Goal: Task Accomplishment & Management: Complete application form

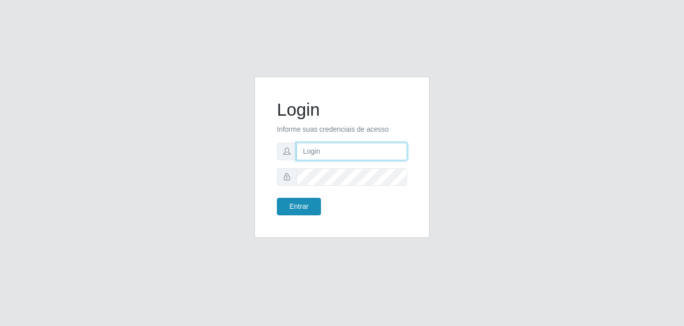
type input "[EMAIL_ADDRESS][DOMAIN_NAME]"
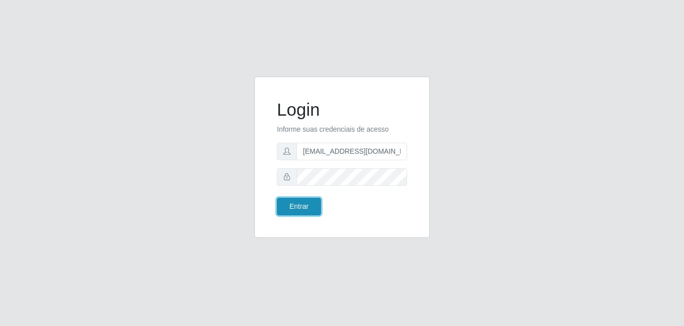
click at [299, 212] on button "Entrar" at bounding box center [299, 207] width 44 height 18
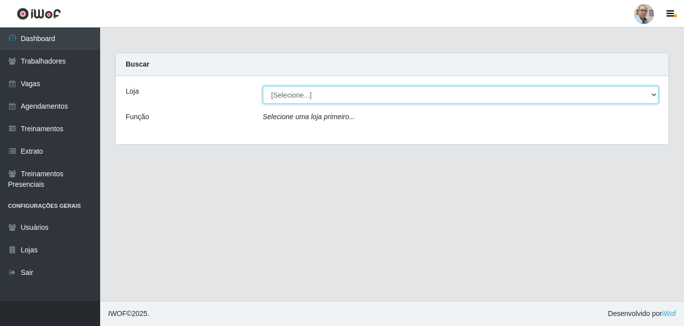
click at [358, 95] on select "[Selecione...] Mar Vermelho - Loja 04" at bounding box center [461, 95] width 396 height 18
select select "251"
click at [263, 86] on select "[Selecione...] Mar Vermelho - Loja 04" at bounding box center [461, 95] width 396 height 18
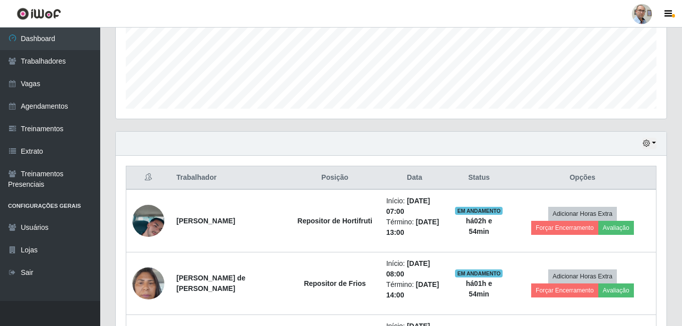
scroll to position [250, 0]
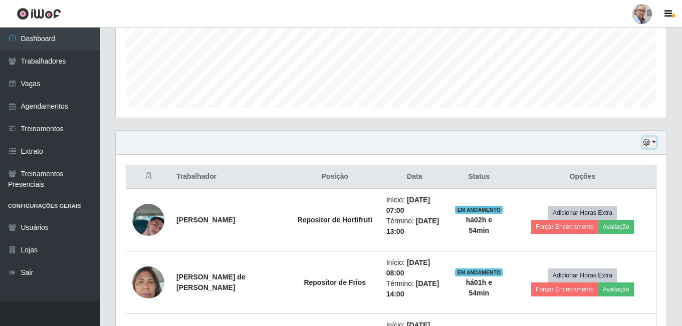
click at [653, 141] on button "button" at bounding box center [649, 143] width 14 height 12
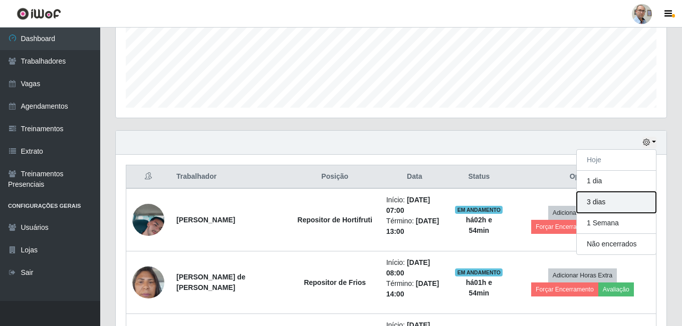
click at [601, 200] on button "3 dias" at bounding box center [616, 202] width 79 height 21
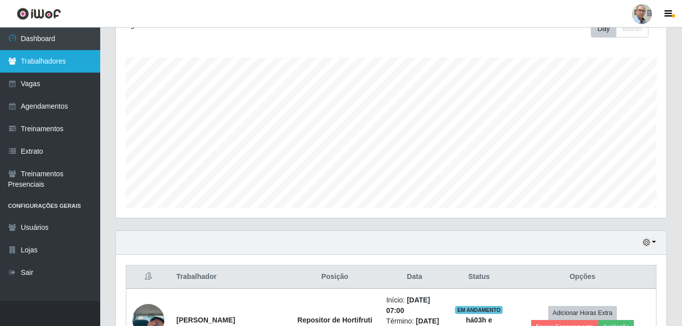
scroll to position [0, 0]
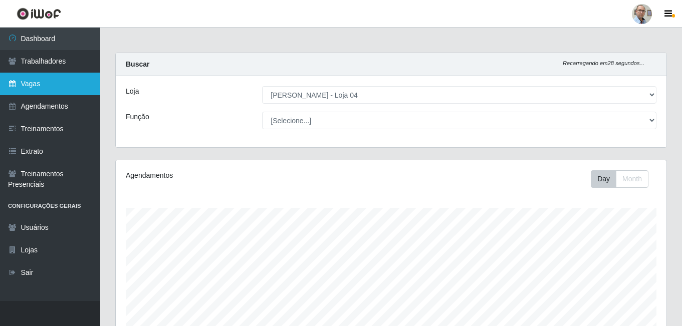
click at [23, 88] on link "Vagas" at bounding box center [50, 84] width 100 height 23
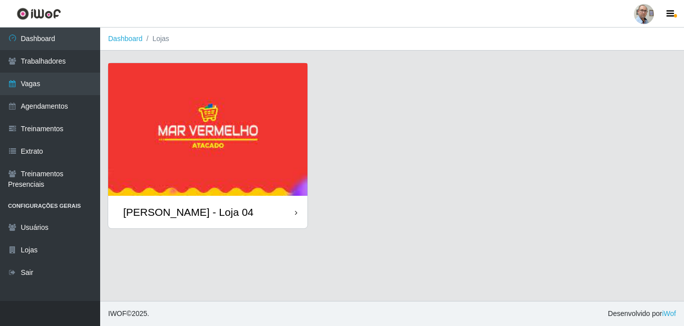
click at [262, 88] on img at bounding box center [207, 129] width 199 height 133
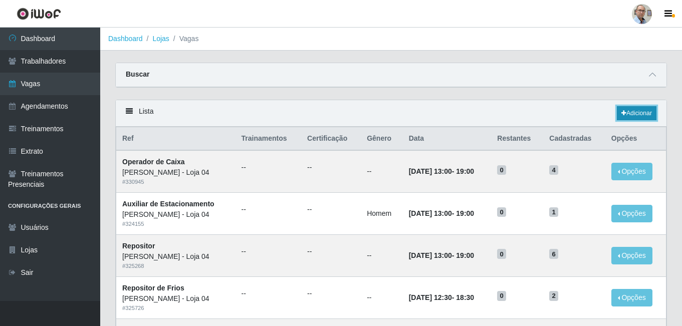
click at [618, 114] on link "Adicionar" at bounding box center [637, 113] width 40 height 14
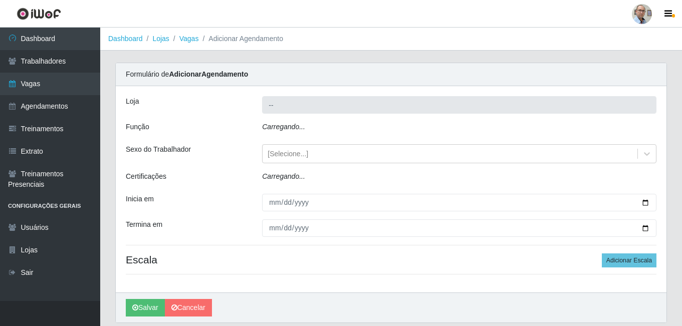
type input "[PERSON_NAME] - Loja 04"
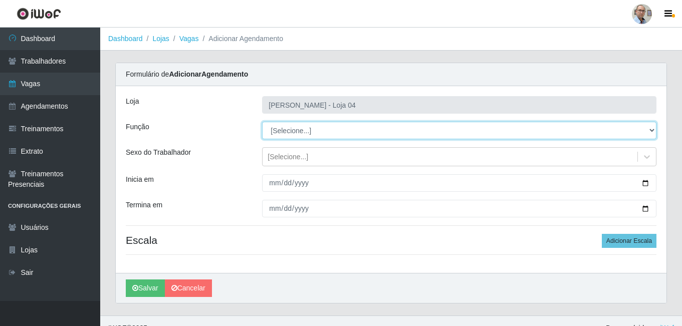
click at [305, 137] on select "[Selecione...] ASG ASG + ASG ++ Auxiliar de Depósito Auxiliar de Depósito + Aux…" at bounding box center [459, 131] width 394 height 18
select select "106"
click at [262, 122] on select "[Selecione...] ASG ASG + ASG ++ Auxiliar de Depósito Auxiliar de Depósito + Aux…" at bounding box center [459, 131] width 394 height 18
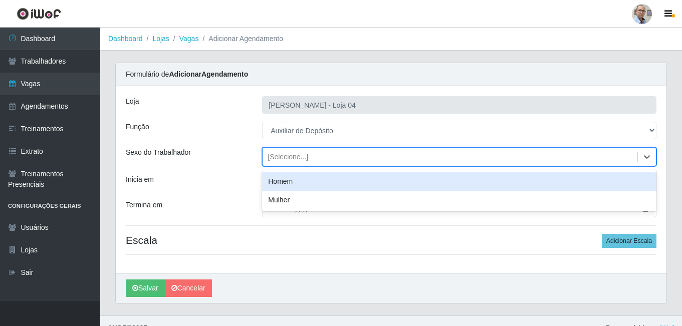
click at [289, 160] on div "[Selecione...]" at bounding box center [287, 157] width 41 height 11
click at [283, 186] on div "Homem" at bounding box center [459, 181] width 394 height 19
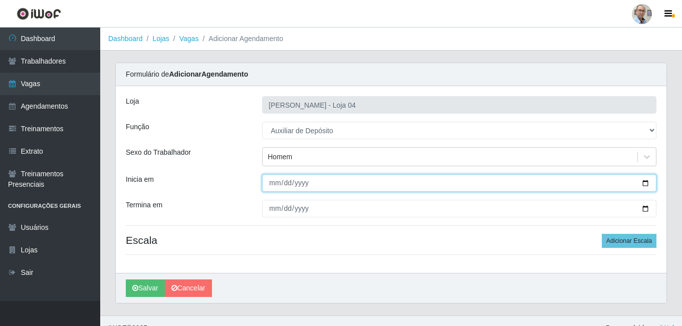
click at [646, 182] on input "Inicia em" at bounding box center [459, 183] width 394 height 18
type input "[DATE]"
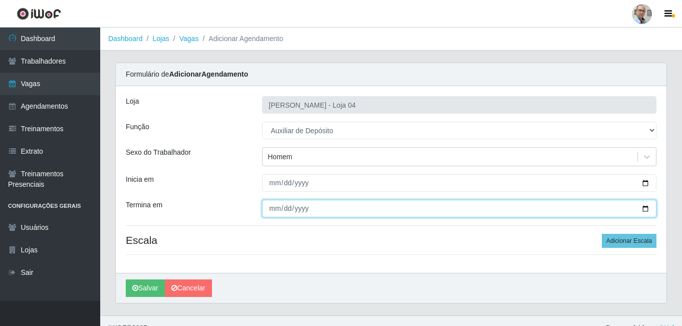
click at [646, 207] on input "Termina em" at bounding box center [459, 209] width 394 height 18
type input "[DATE]"
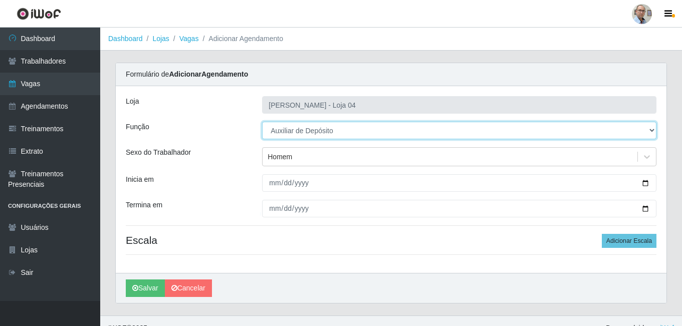
click at [354, 132] on select "[Selecione...] ASG ASG + ASG ++ Auxiliar de Depósito Auxiliar de Depósito + Aux…" at bounding box center [459, 131] width 394 height 18
select select "110"
click at [262, 122] on select "[Selecione...] ASG ASG + ASG ++ Auxiliar de Depósito Auxiliar de Depósito + Aux…" at bounding box center [459, 131] width 394 height 18
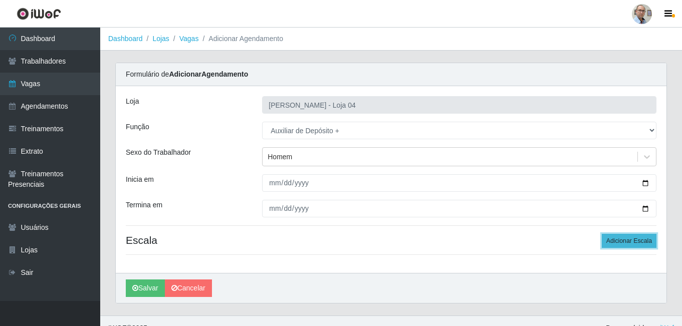
click at [628, 239] on button "Adicionar Escala" at bounding box center [629, 241] width 55 height 14
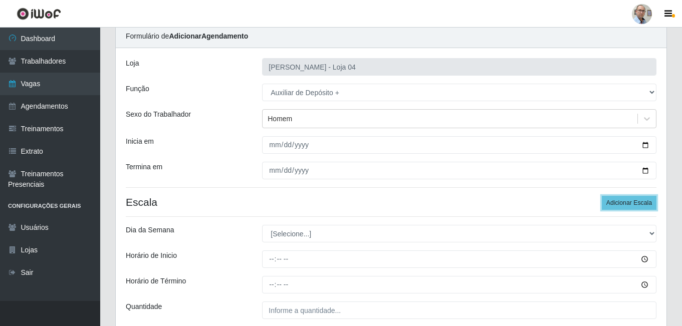
scroll to position [100, 0]
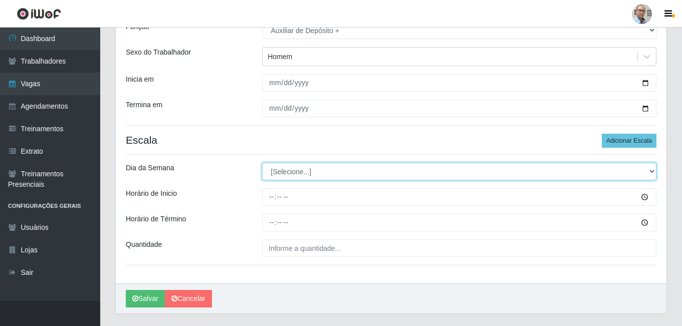
click at [313, 170] on select "[Selecione...] Segunda Terça Quarta Quinta Sexta Sábado Domingo" at bounding box center [459, 172] width 394 height 18
select select "0"
click at [262, 163] on select "[Selecione...] Segunda Terça Quarta Quinta Sexta Sábado Domingo" at bounding box center [459, 172] width 394 height 18
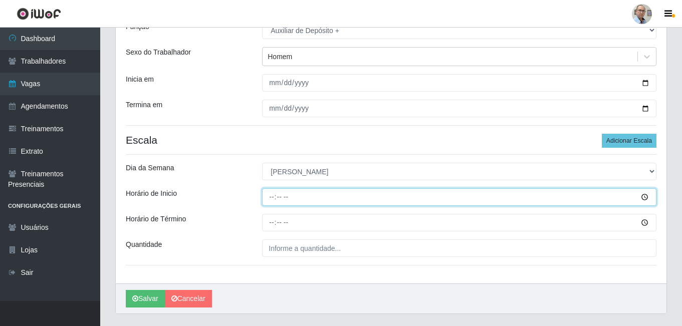
click at [271, 197] on input "Horário de Inicio" at bounding box center [459, 197] width 394 height 18
type input "13:00"
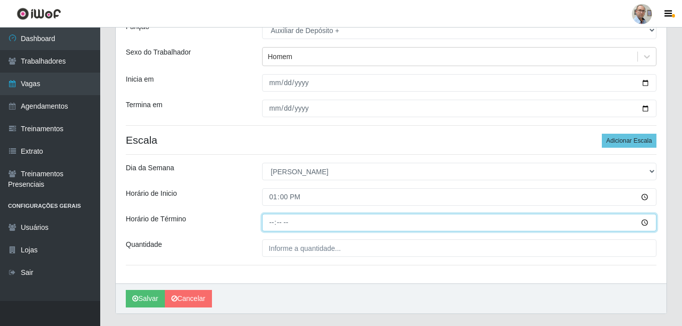
type input "19:00"
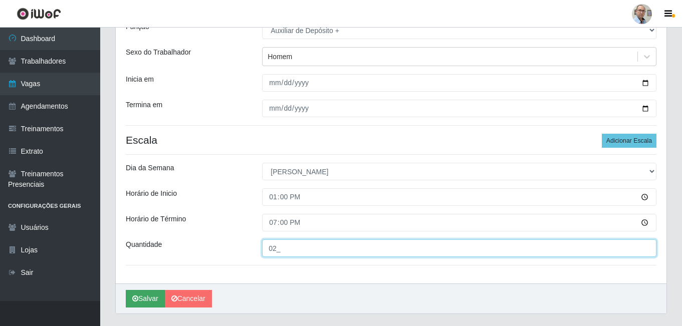
type input "02_"
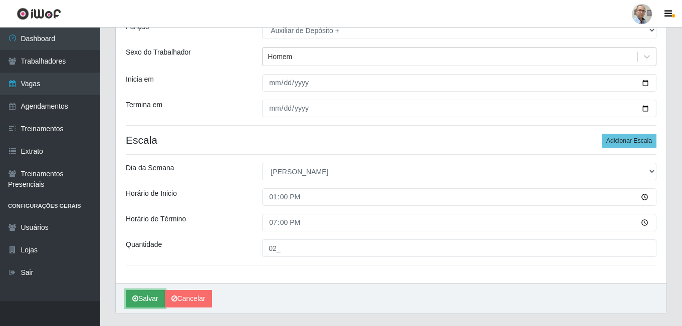
click at [145, 299] on button "Salvar" at bounding box center [145, 299] width 39 height 18
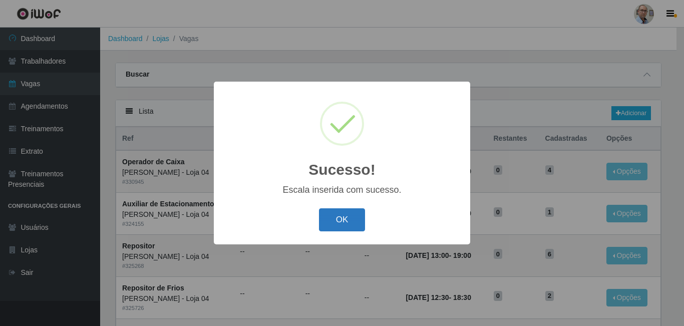
click at [336, 214] on button "OK" at bounding box center [342, 220] width 47 height 24
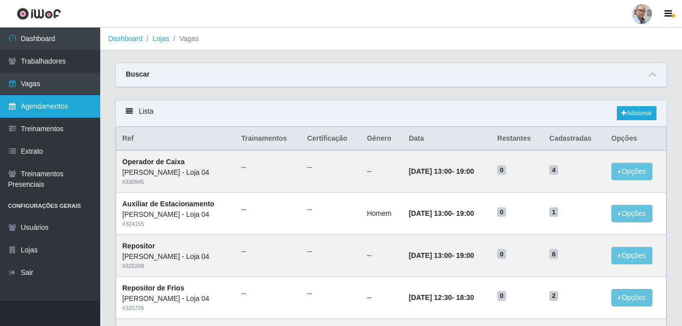
click at [43, 104] on link "Agendamentos" at bounding box center [50, 106] width 100 height 23
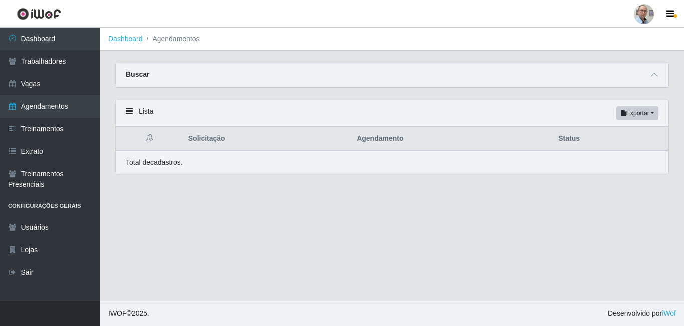
click at [650, 81] on div "Buscar" at bounding box center [392, 75] width 553 height 24
click at [652, 77] on icon at bounding box center [654, 74] width 7 height 7
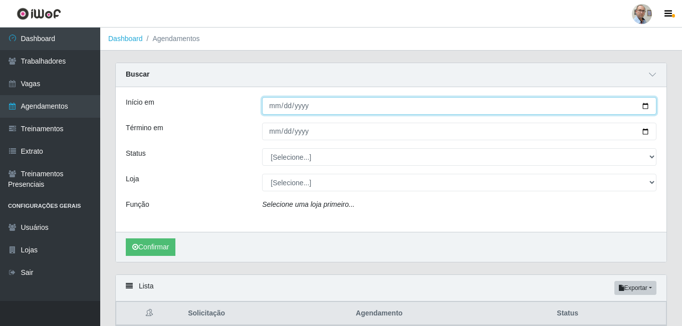
click at [649, 110] on input "Início em" at bounding box center [459, 106] width 394 height 18
type input "[DATE]"
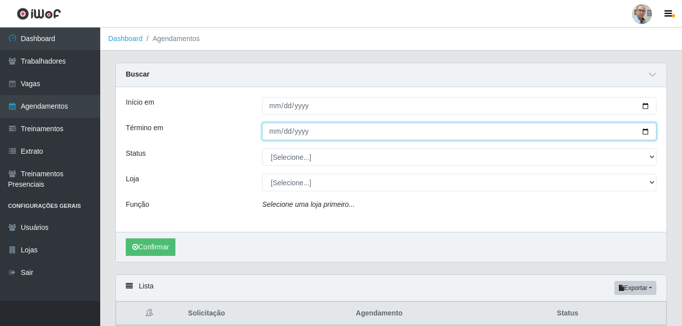
click at [645, 131] on input "Término em" at bounding box center [459, 132] width 394 height 18
type input "[DATE]"
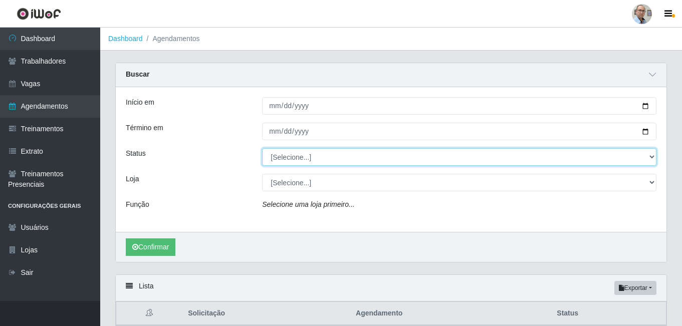
click at [281, 159] on select "[Selecione...] AGENDADO AGUARDANDO LIBERAR EM ANDAMENTO EM REVISÃO FINALIZADO C…" at bounding box center [459, 157] width 394 height 18
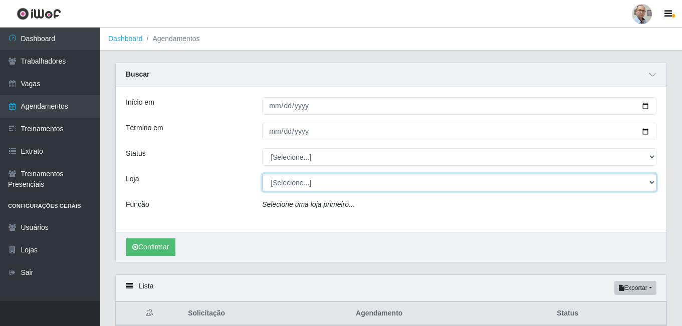
click at [282, 181] on select "[Selecione...] Mar Vermelho - Loja 04" at bounding box center [459, 183] width 394 height 18
select select "251"
click at [262, 174] on select "[Selecione...] Mar Vermelho - Loja 04" at bounding box center [459, 183] width 394 height 18
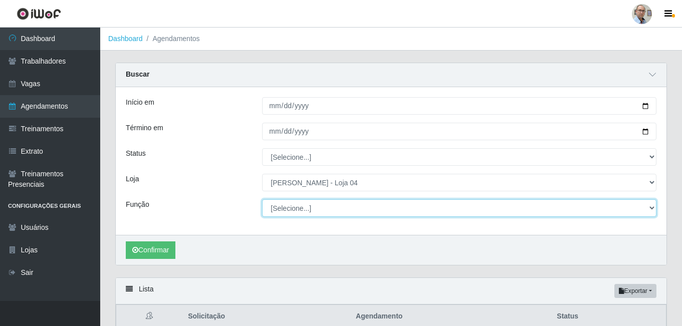
click at [289, 209] on select "[Selecione...] ASG ASG + ASG ++ Auxiliar de Depósito Auxiliar de Depósito + Aux…" at bounding box center [459, 208] width 394 height 18
select select "110"
click at [262, 200] on select "[Selecione...] ASG ASG + ASG ++ Auxiliar de Depósito Auxiliar de Depósito + Aux…" at bounding box center [459, 208] width 394 height 18
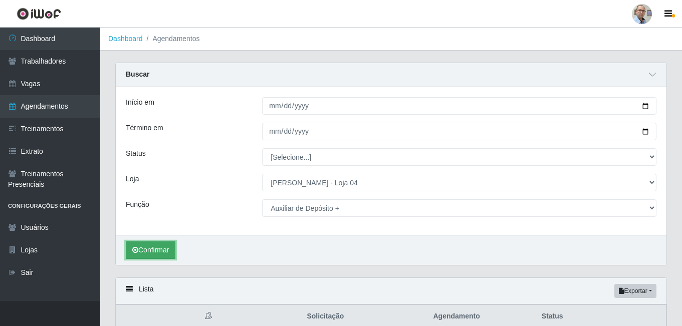
click at [167, 252] on button "Confirmar" at bounding box center [151, 250] width 50 height 18
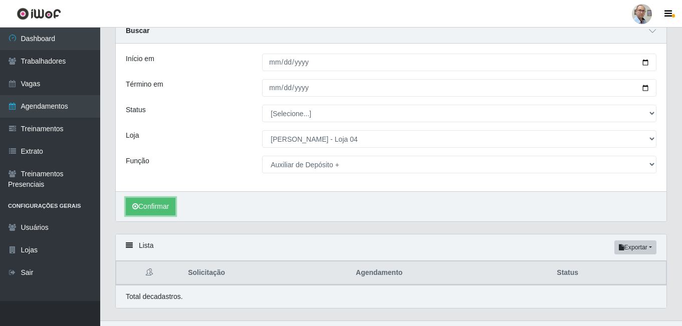
scroll to position [64, 0]
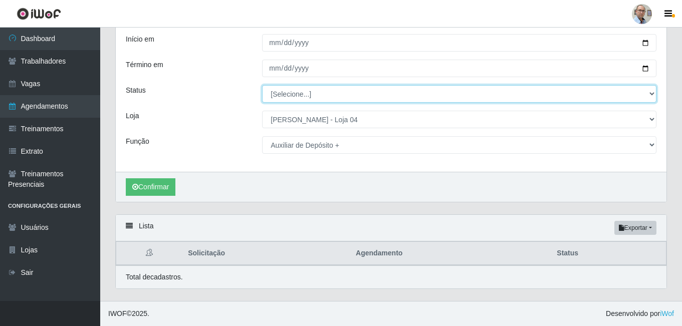
click at [296, 100] on select "[Selecione...] AGENDADO AGUARDANDO LIBERAR EM ANDAMENTO EM REVISÃO FINALIZADO C…" at bounding box center [459, 94] width 394 height 18
click at [262, 85] on select "[Selecione...] AGENDADO AGUARDANDO LIBERAR EM ANDAMENTO EM REVISÃO FINALIZADO C…" at bounding box center [459, 94] width 394 height 18
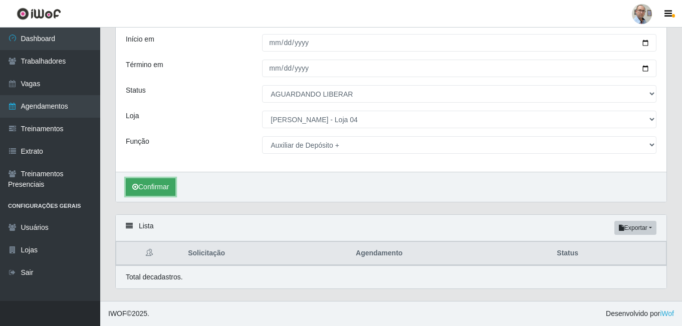
click at [157, 185] on button "Confirmar" at bounding box center [151, 187] width 50 height 18
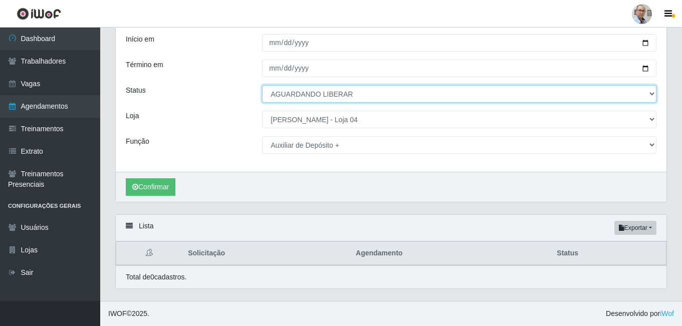
click at [323, 93] on select "[Selecione...] AGENDADO AGUARDANDO LIBERAR EM ANDAMENTO EM REVISÃO FINALIZADO C…" at bounding box center [459, 94] width 394 height 18
click at [262, 85] on select "[Selecione...] AGENDADO AGUARDANDO LIBERAR EM ANDAMENTO EM REVISÃO FINALIZADO C…" at bounding box center [459, 94] width 394 height 18
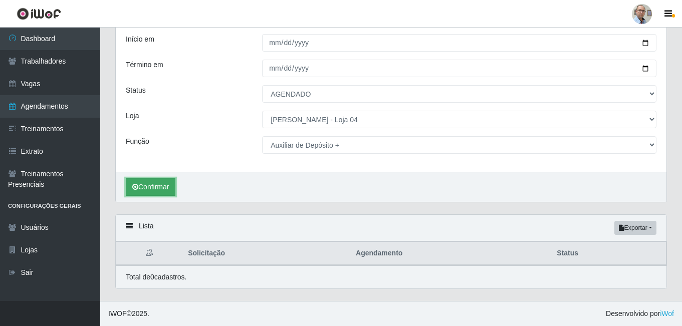
click at [161, 184] on button "Confirmar" at bounding box center [151, 187] width 50 height 18
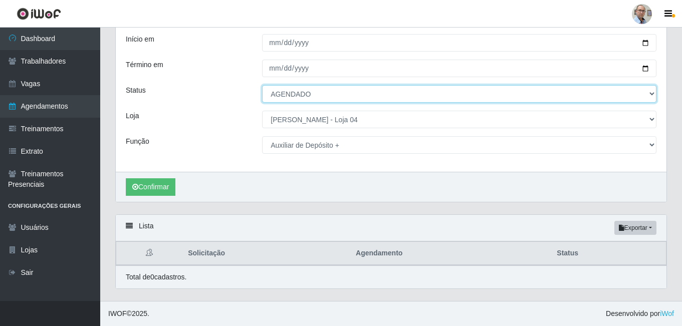
click at [291, 94] on select "[Selecione...] AGENDADO AGUARDANDO LIBERAR EM ANDAMENTO EM REVISÃO FINALIZADO C…" at bounding box center [459, 94] width 394 height 18
click at [262, 85] on select "[Selecione...] AGENDADO AGUARDANDO LIBERAR EM ANDAMENTO EM REVISÃO FINALIZADO C…" at bounding box center [459, 94] width 394 height 18
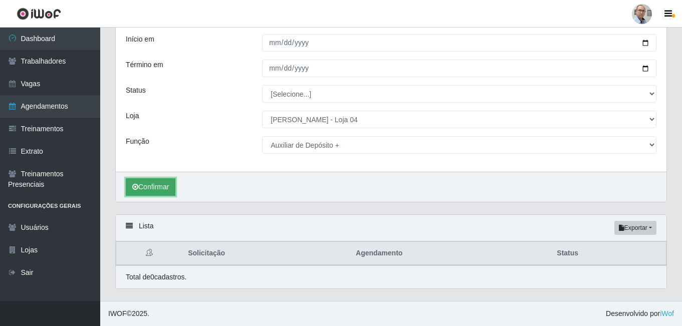
click at [164, 187] on button "Confirmar" at bounding box center [151, 187] width 50 height 18
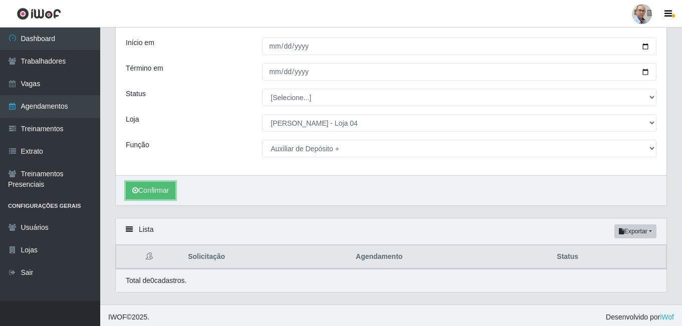
scroll to position [64, 0]
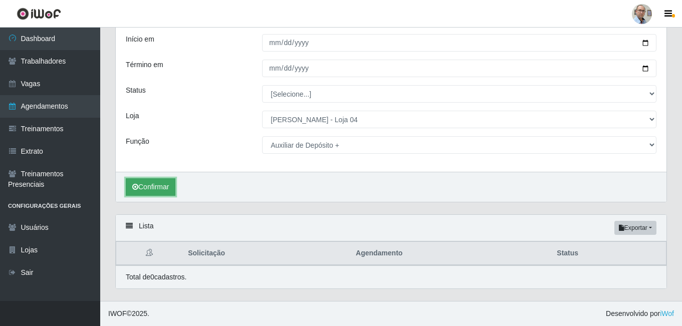
click at [162, 184] on button "Confirmar" at bounding box center [151, 187] width 50 height 18
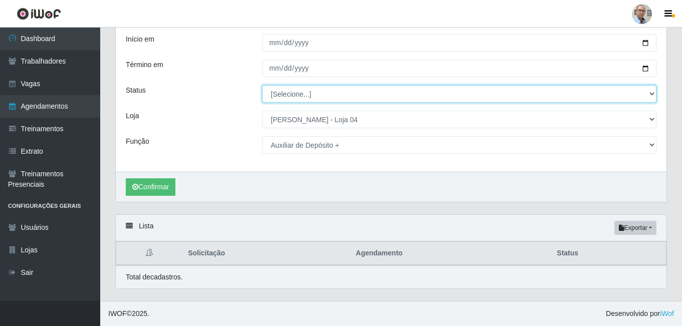
click at [329, 89] on select "[Selecione...] AGENDADO AGUARDANDO LIBERAR EM ANDAMENTO EM REVISÃO FINALIZADO C…" at bounding box center [459, 94] width 394 height 18
click at [262, 85] on select "[Selecione...] AGENDADO AGUARDANDO LIBERAR EM ANDAMENTO EM REVISÃO FINALIZADO C…" at bounding box center [459, 94] width 394 height 18
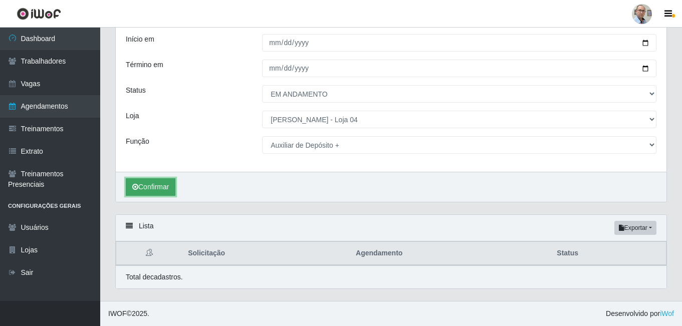
click at [151, 186] on button "Confirmar" at bounding box center [151, 187] width 50 height 18
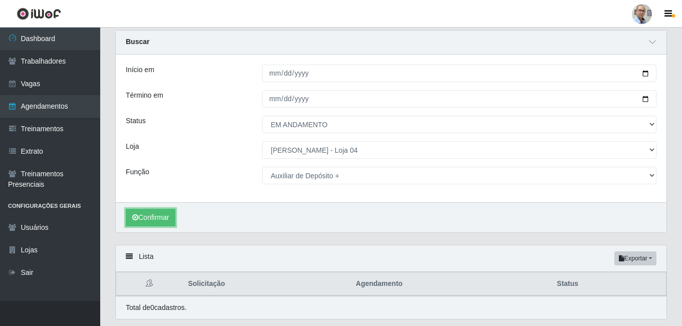
scroll to position [64, 0]
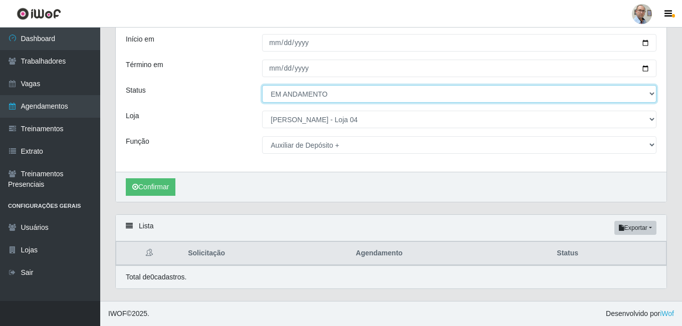
click at [285, 98] on select "[Selecione...] AGENDADO AGUARDANDO LIBERAR EM ANDAMENTO EM REVISÃO FINALIZADO C…" at bounding box center [459, 94] width 394 height 18
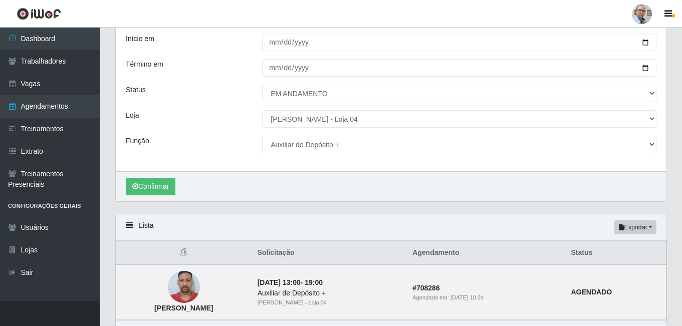
click at [226, 212] on div "Carregando... Buscar Início em [DATE] Término em [DATE] Status [Selecione...] A…" at bounding box center [391, 106] width 566 height 215
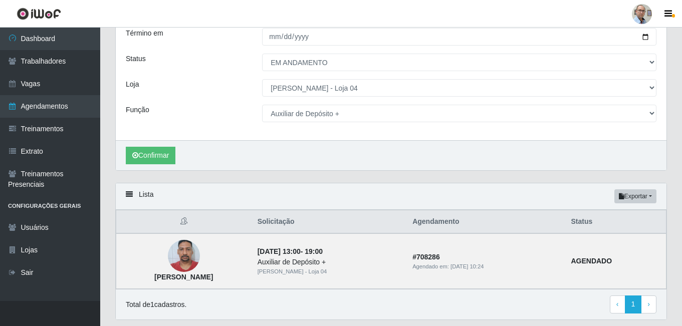
scroll to position [126, 0]
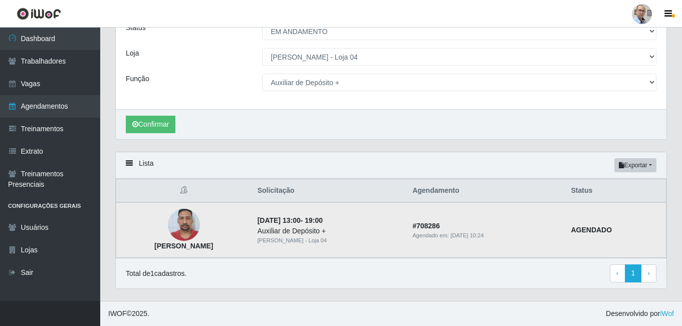
click at [185, 222] on img at bounding box center [184, 225] width 32 height 43
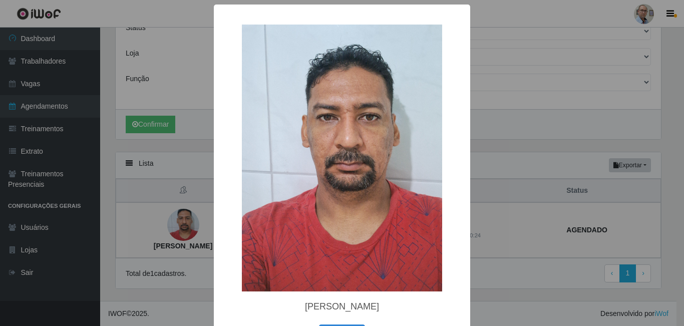
click at [178, 168] on div "× [PERSON_NAME] OK Cancel" at bounding box center [342, 163] width 684 height 326
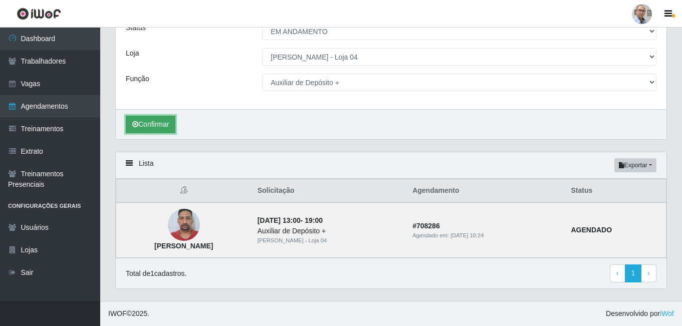
click at [159, 128] on button "Confirmar" at bounding box center [151, 125] width 50 height 18
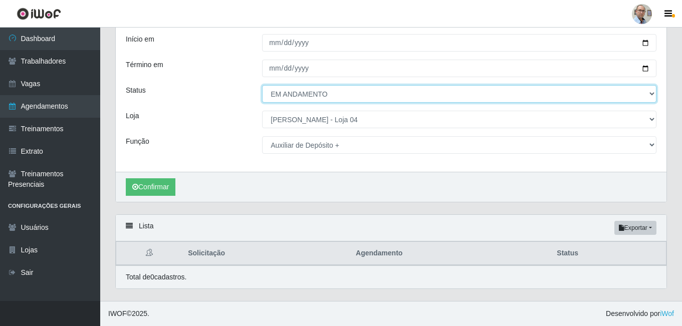
click at [328, 91] on select "[Selecione...] AGENDADO AGUARDANDO LIBERAR EM ANDAMENTO EM REVISÃO FINALIZADO C…" at bounding box center [459, 94] width 394 height 18
select select "AGENDADO"
click at [262, 85] on select "[Selecione...] AGENDADO AGUARDANDO LIBERAR EM ANDAMENTO EM REVISÃO FINALIZADO C…" at bounding box center [459, 94] width 394 height 18
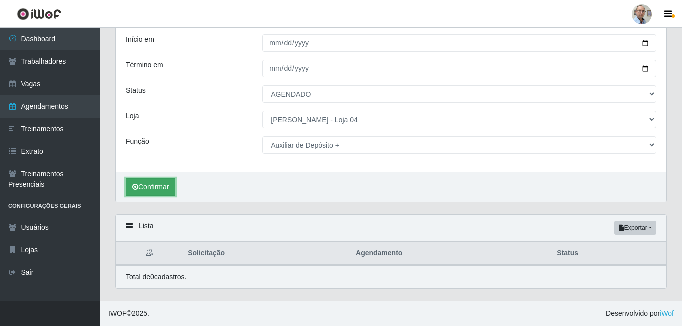
click at [146, 188] on button "Confirmar" at bounding box center [151, 187] width 50 height 18
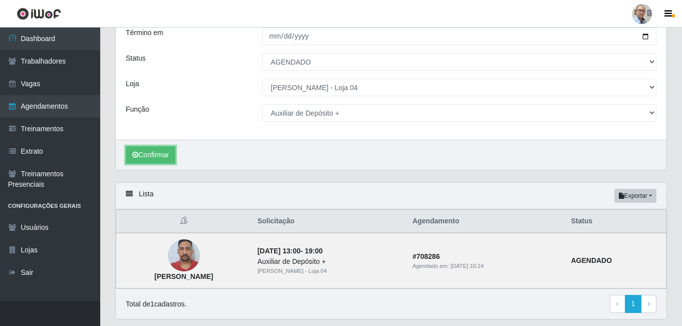
scroll to position [126, 0]
